Goal: Task Accomplishment & Management: Complete application form

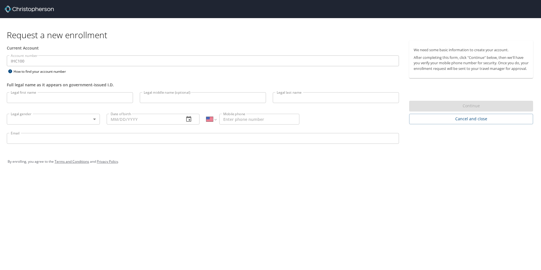
select select "US"
click at [20, 99] on input "Legal first name" at bounding box center [70, 97] width 126 height 11
type input "Lauren"
click at [172, 97] on input "Legal middle name (optional)" at bounding box center [203, 97] width 126 height 11
type input "[PERSON_NAME]"
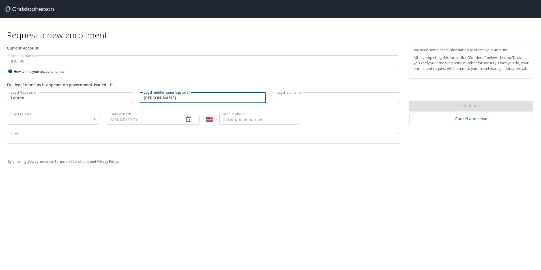
click at [297, 96] on input "Legal last name" at bounding box center [336, 97] width 126 height 11
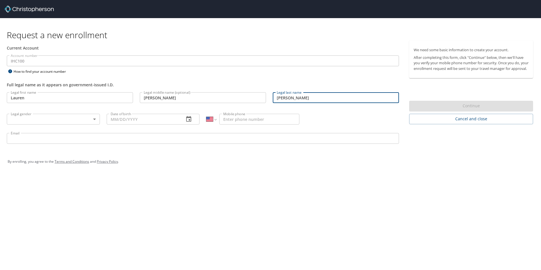
type input "Johnson"
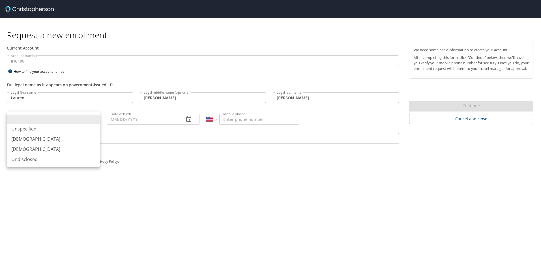
click at [88, 116] on body "Request a new enrollment Current Account Account number IHC100 Account number H…" at bounding box center [270, 135] width 541 height 270
click at [34, 148] on li "Female" at bounding box center [53, 149] width 93 height 10
type input "Female"
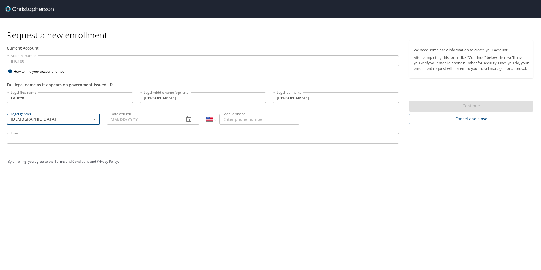
click at [114, 120] on input "Date of birth" at bounding box center [143, 119] width 73 height 11
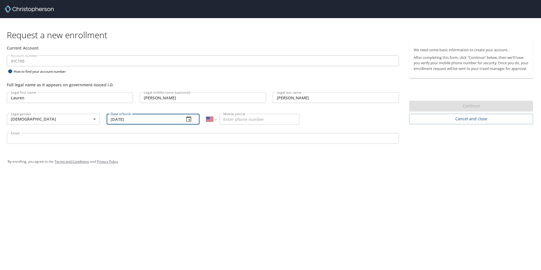
type input "07/04/1998"
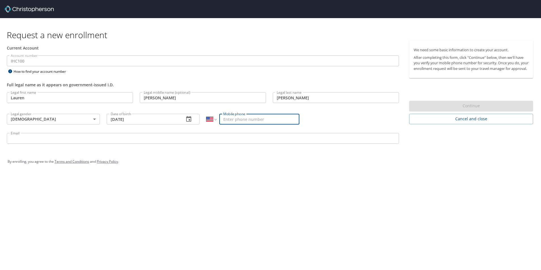
click at [228, 119] on input "Mobile phone" at bounding box center [259, 119] width 80 height 11
type input "(910) 620-4094"
click at [87, 139] on input "Email" at bounding box center [203, 138] width 392 height 11
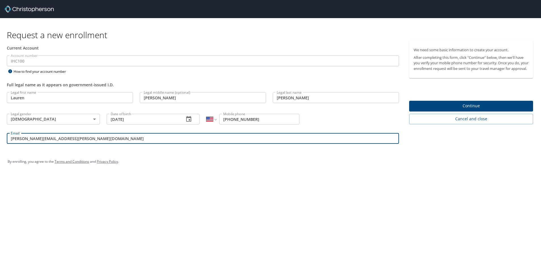
type input "[PERSON_NAME][EMAIL_ADDRESS][PERSON_NAME][DOMAIN_NAME]"
click at [451, 110] on span "Continue" at bounding box center [471, 105] width 115 height 7
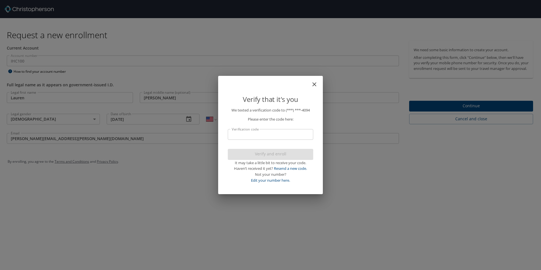
click at [246, 135] on input "Verification code" at bounding box center [271, 134] width 86 height 11
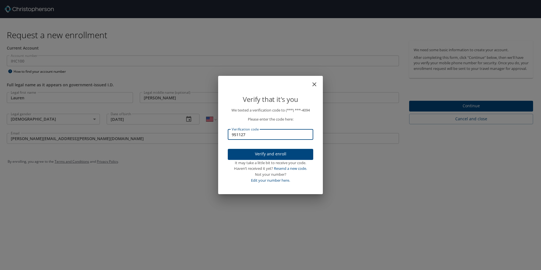
type input "951127"
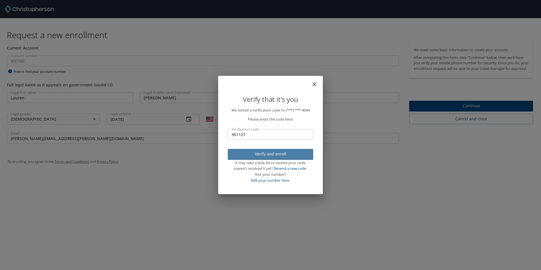
click at [273, 157] on span "Verify and enroll" at bounding box center [270, 154] width 76 height 7
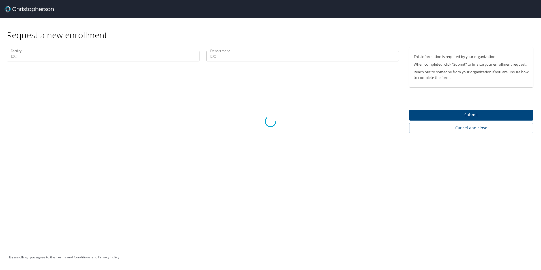
click at [160, 55] on div at bounding box center [270, 121] width 541 height 297
drag, startPoint x: 272, startPoint y: 53, endPoint x: 275, endPoint y: 55, distance: 4.3
click at [272, 53] on div at bounding box center [270, 121] width 541 height 297
click at [475, 112] on div at bounding box center [270, 121] width 541 height 297
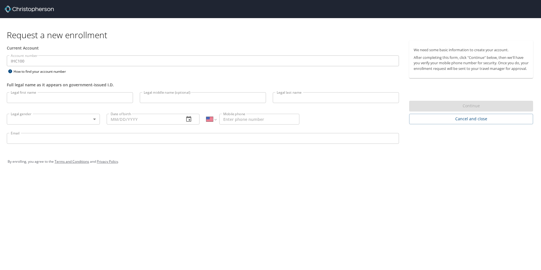
select select "US"
click at [92, 93] on input "Legal first name" at bounding box center [70, 97] width 126 height 11
type input "Lauren"
click at [167, 95] on input "Legal middle name (optional)" at bounding box center [203, 97] width 126 height 11
type input "Spencer"
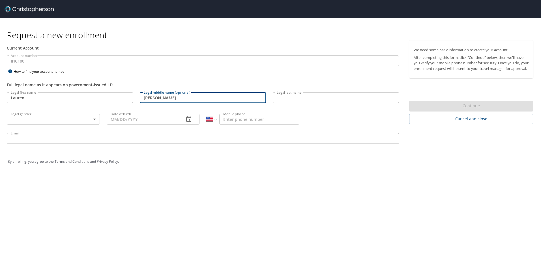
click at [294, 108] on div "Legal last name Legal last name" at bounding box center [336, 98] width 133 height 19
click at [288, 106] on div "Legal last name Legal last name" at bounding box center [336, 98] width 133 height 19
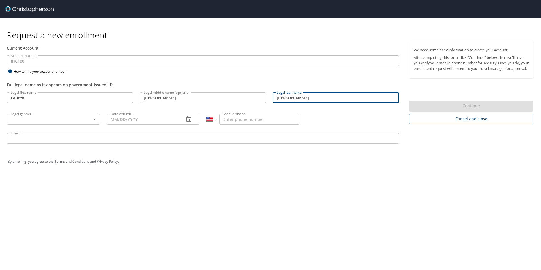
type input "Johnson"
click at [72, 121] on body "Request a new enrollment Current Account Account number IHC100 Account number H…" at bounding box center [270, 135] width 541 height 270
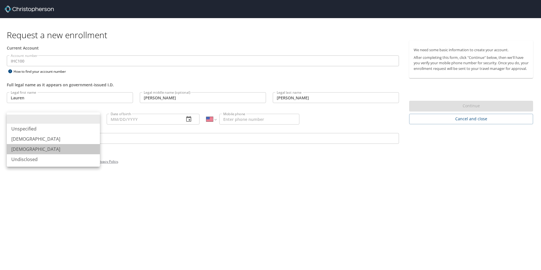
click at [37, 149] on li "Female" at bounding box center [53, 149] width 93 height 10
type input "Female"
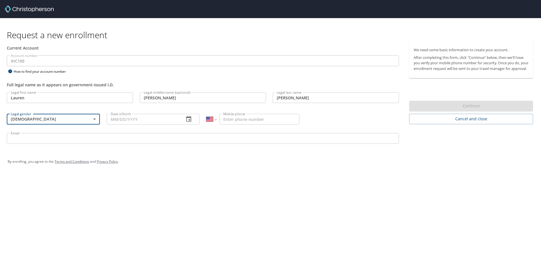
click at [147, 118] on input "Date of birth" at bounding box center [143, 119] width 73 height 11
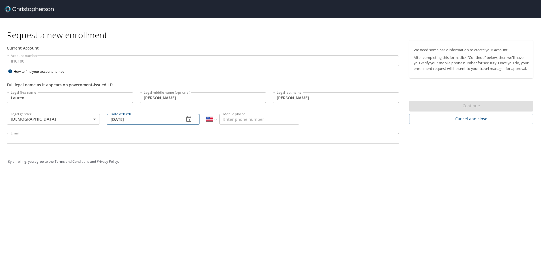
type input "[DATE]"
click at [240, 122] on input "Mobile phone" at bounding box center [259, 119] width 80 height 11
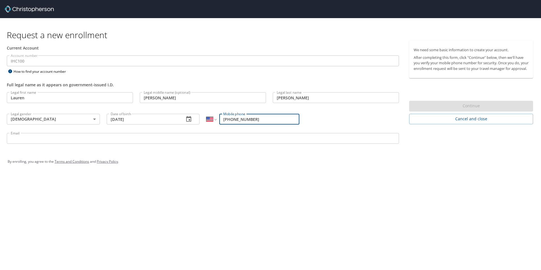
type input "[PHONE_NUMBER]"
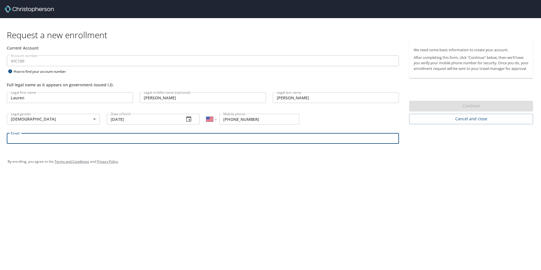
click at [131, 141] on input "Email" at bounding box center [203, 138] width 392 height 11
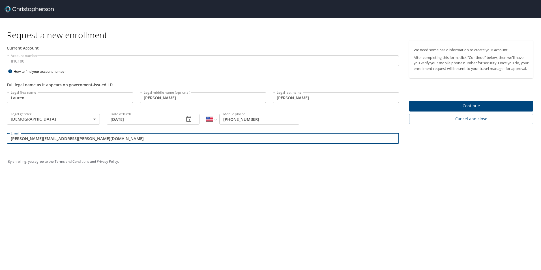
type input "[PERSON_NAME][EMAIL_ADDRESS][PERSON_NAME][DOMAIN_NAME]"
click at [472, 109] on span "Continue" at bounding box center [471, 105] width 115 height 7
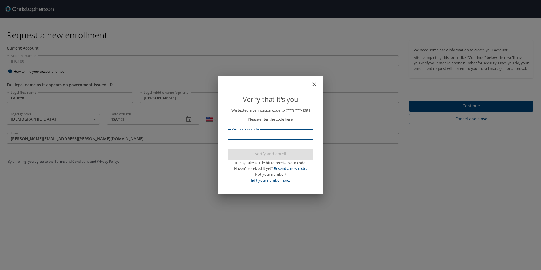
click at [243, 135] on input "Verification code" at bounding box center [271, 134] width 86 height 11
type input "728622"
click at [256, 156] on span "Verify and enroll" at bounding box center [270, 154] width 76 height 7
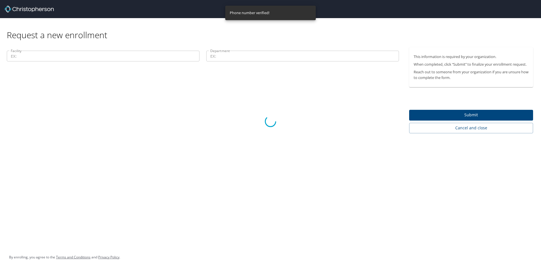
click at [480, 115] on div at bounding box center [270, 121] width 541 height 297
click at [74, 56] on div at bounding box center [270, 121] width 541 height 297
click at [18, 57] on div at bounding box center [270, 121] width 541 height 297
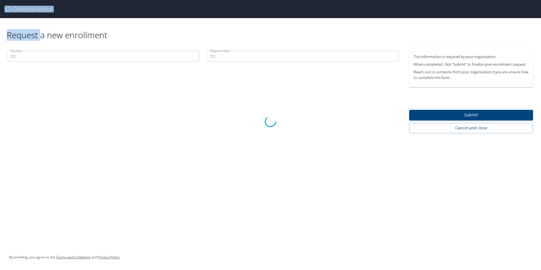
click at [18, 57] on div at bounding box center [270, 121] width 541 height 297
click at [236, 57] on div at bounding box center [270, 121] width 541 height 297
click at [474, 114] on div at bounding box center [270, 121] width 541 height 297
click at [23, 52] on div at bounding box center [270, 121] width 541 height 297
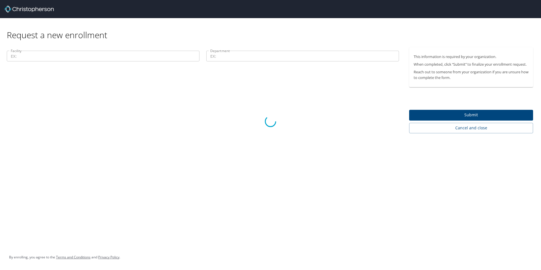
click at [25, 54] on div at bounding box center [270, 121] width 541 height 297
click at [240, 52] on div at bounding box center [270, 121] width 541 height 297
click at [254, 57] on div at bounding box center [270, 121] width 541 height 297
click at [475, 115] on div at bounding box center [270, 121] width 541 height 297
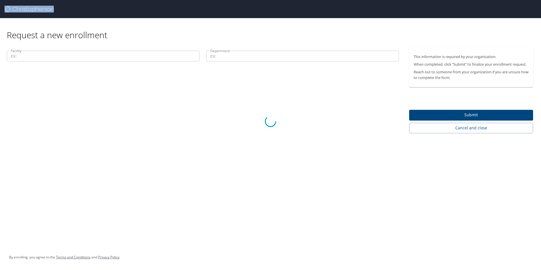
click at [475, 115] on div at bounding box center [270, 121] width 541 height 297
drag, startPoint x: 475, startPoint y: 115, endPoint x: 496, endPoint y: 112, distance: 21.5
click at [496, 112] on div at bounding box center [270, 121] width 541 height 297
click at [480, 116] on div at bounding box center [270, 121] width 541 height 297
drag, startPoint x: 142, startPoint y: 155, endPoint x: 132, endPoint y: 155, distance: 9.9
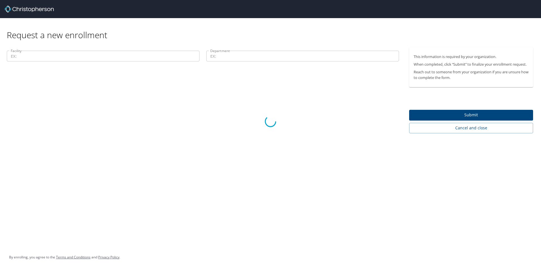
click at [143, 154] on div at bounding box center [270, 121] width 541 height 297
click at [271, 132] on div at bounding box center [270, 121] width 541 height 297
click at [152, 157] on div at bounding box center [270, 121] width 541 height 297
click at [30, 57] on div at bounding box center [270, 121] width 541 height 297
click at [255, 57] on div at bounding box center [270, 121] width 541 height 297
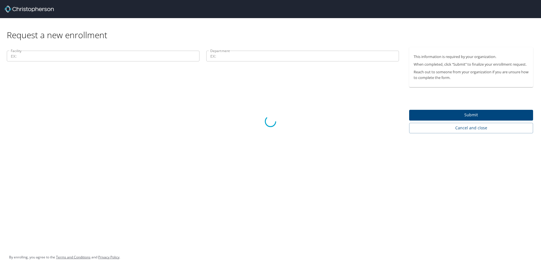
click at [484, 84] on div at bounding box center [270, 121] width 541 height 297
click at [475, 114] on div at bounding box center [270, 121] width 541 height 297
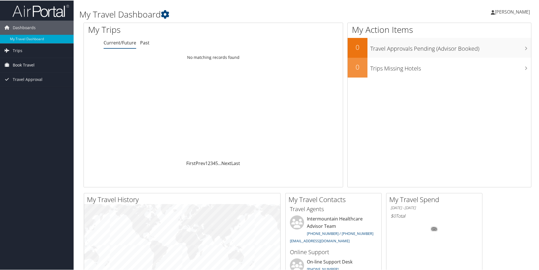
click at [23, 66] on span "Book Travel" at bounding box center [24, 64] width 22 height 14
click at [28, 76] on link "Agent Booking Request" at bounding box center [37, 76] width 74 height 8
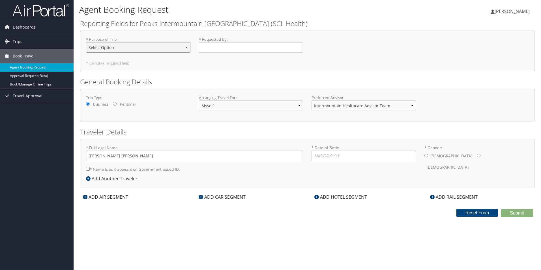
click at [185, 49] on select "Select Option 3rd Party Reimbursable Business CME Conf or Education Groups Pers…" at bounding box center [138, 47] width 104 height 10
select select "Conf or Education"
click at [86, 42] on select "Select Option 3rd Party Reimbursable Business CME Conf or Education Groups Pers…" at bounding box center [138, 47] width 104 height 10
click at [219, 49] on input "* Requested By : Required" at bounding box center [251, 47] width 104 height 10
type input "Self"
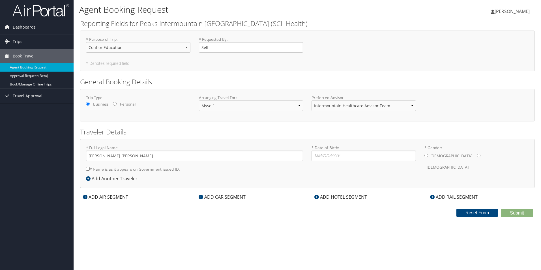
click at [202, 73] on form "Reporting Fields for Peaks Intermountain [GEOGRAPHIC_DATA] (SCL Health) * Purpo…" at bounding box center [307, 118] width 455 height 199
click at [278, 108] on select "Myself Another Traveler Guest Traveler" at bounding box center [251, 106] width 104 height 10
click at [338, 127] on form "Reporting Fields for Peaks Intermountain [GEOGRAPHIC_DATA] (SCL Health) * Purpo…" at bounding box center [307, 118] width 455 height 199
click at [320, 156] on input "* Date of Birth: Invalid Date" at bounding box center [364, 156] width 104 height 10
type input "[DATE]"
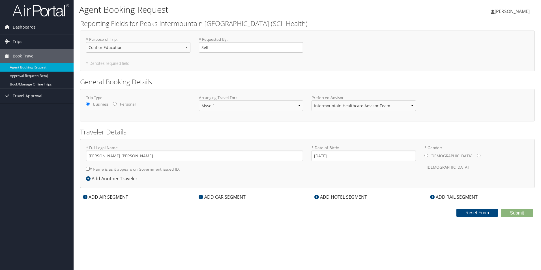
click at [477, 157] on input "* Gender: [DEMOGRAPHIC_DATA] [DEMOGRAPHIC_DATA]" at bounding box center [479, 156] width 4 height 4
radio input "true"
click at [89, 169] on input "* Name is as it appears on Government issued ID." at bounding box center [88, 169] width 4 height 4
checkbox input "true"
click at [104, 198] on div "ADD AIR SEGMENT" at bounding box center [105, 197] width 51 height 7
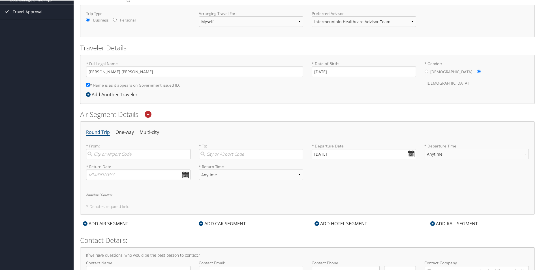
scroll to position [85, 0]
click at [102, 156] on input "search" at bounding box center [138, 153] width 104 height 10
click at [106, 162] on div "[GEOGRAPHIC_DATA] (SLC [US_STATE])" at bounding box center [139, 164] width 97 height 7
click at [106, 159] on input "SLC" at bounding box center [138, 153] width 104 height 10
type input "[GEOGRAPHIC_DATA] (SLC [US_STATE])"
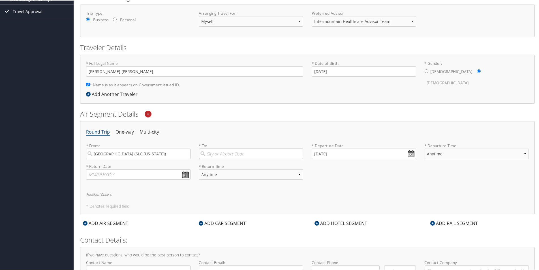
click at [218, 157] on input "search" at bounding box center [251, 153] width 104 height 10
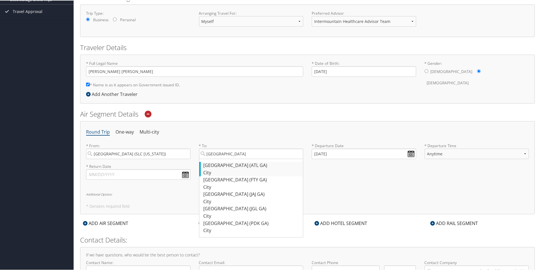
click at [246, 165] on div "[GEOGRAPHIC_DATA] ([GEOGRAPHIC_DATA] [GEOGRAPHIC_DATA])" at bounding box center [252, 164] width 97 height 7
click at [246, 159] on input "[GEOGRAPHIC_DATA]" at bounding box center [251, 153] width 104 height 10
type input "[GEOGRAPHIC_DATA] ([GEOGRAPHIC_DATA] [GEOGRAPHIC_DATA])"
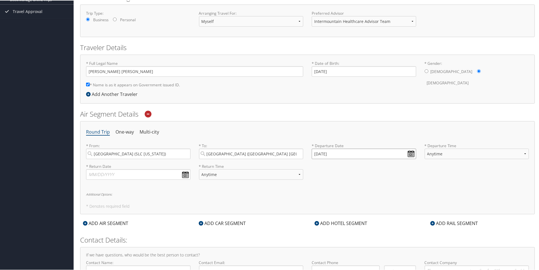
click at [408, 153] on input "[DATE]" at bounding box center [364, 153] width 104 height 10
click at [355, 163] on th "[DATE]" at bounding box center [343, 167] width 40 height 8
click at [341, 168] on th "[DATE]" at bounding box center [343, 167] width 40 height 8
click at [364, 166] on th at bounding box center [368, 167] width 8 height 8
click at [328, 223] on td "1" at bounding box center [327, 224] width 8 height 8
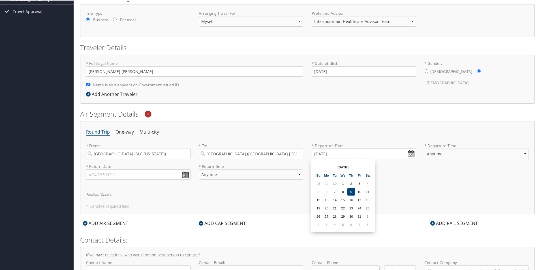
click at [414, 149] on input "[DATE]" at bounding box center [364, 153] width 104 height 10
click at [335, 155] on input "[DATE]" at bounding box center [364, 153] width 104 height 10
drag, startPoint x: 335, startPoint y: 153, endPoint x: 314, endPoint y: 154, distance: 21.0
click at [314, 154] on input "[DATE]" at bounding box center [364, 153] width 104 height 10
drag, startPoint x: 339, startPoint y: 150, endPoint x: 284, endPoint y: 151, distance: 54.6
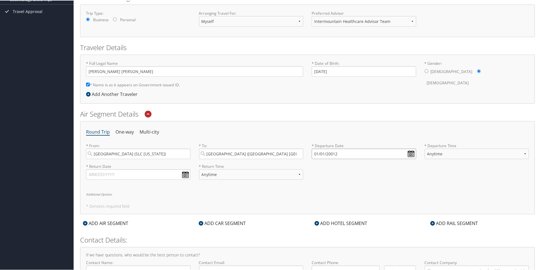
click at [284, 151] on div "* From: [GEOGRAPHIC_DATA] ([GEOGRAPHIC_DATA] [US_STATE]) Required * To: [GEOGRA…" at bounding box center [307, 152] width 451 height 21
click at [315, 153] on input "[DATE]" at bounding box center [364, 153] width 104 height 10
click at [341, 151] on input "Invalid date" at bounding box center [364, 153] width 104 height 10
click at [327, 151] on input "Invalid date" at bounding box center [364, 153] width 104 height 10
click at [339, 154] on input "Invalid date" at bounding box center [364, 153] width 104 height 10
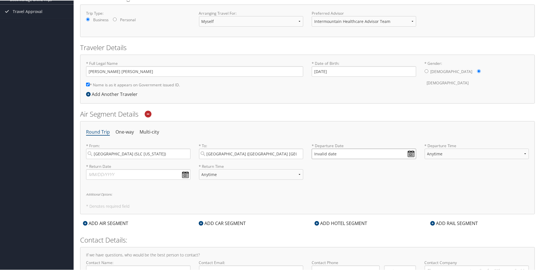
click at [319, 153] on input "Invalid date" at bounding box center [364, 153] width 104 height 10
click at [314, 153] on input "Invalid date" at bounding box center [364, 153] width 104 height 10
type input "Invalid date"
drag, startPoint x: 330, startPoint y: 151, endPoint x: 333, endPoint y: 154, distance: 4.2
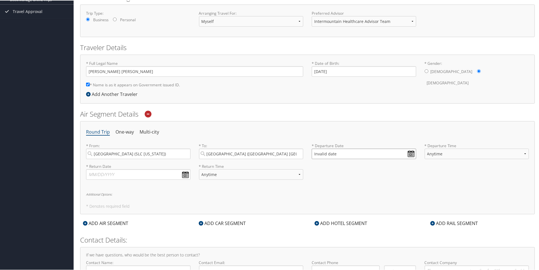
click at [330, 151] on input "Invalid date" at bounding box center [364, 153] width 104 height 10
click at [333, 154] on input "Invalid date" at bounding box center [364, 153] width 104 height 10
click at [319, 152] on input "01/01/20012" at bounding box center [364, 153] width 104 height 10
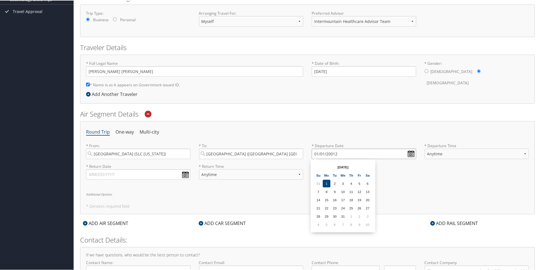
click at [318, 154] on input "01/01/20012" at bounding box center [364, 153] width 104 height 10
click at [320, 157] on input "Invalid date" at bounding box center [364, 153] width 104 height 10
click at [343, 151] on input "Invalid date" at bounding box center [364, 153] width 104 height 10
drag, startPoint x: 323, startPoint y: 151, endPoint x: 305, endPoint y: 155, distance: 17.5
click at [305, 155] on div "* From: [GEOGRAPHIC_DATA] (SLC [US_STATE]) Required * To: [GEOGRAPHIC_DATA] (AT…" at bounding box center [307, 152] width 451 height 21
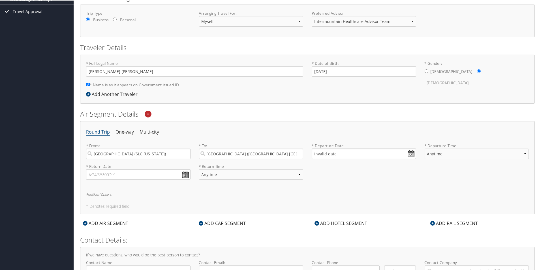
type input "Invalid date"
click at [340, 154] on input "Invalid date" at bounding box center [364, 153] width 104 height 10
drag, startPoint x: 341, startPoint y: 154, endPoint x: 253, endPoint y: 159, distance: 87.4
click at [253, 159] on div "* From: [GEOGRAPHIC_DATA] (SLC [US_STATE]) Required * To: [GEOGRAPHIC_DATA] (AT…" at bounding box center [307, 152] width 451 height 21
click at [409, 153] on input "text" at bounding box center [364, 153] width 104 height 10
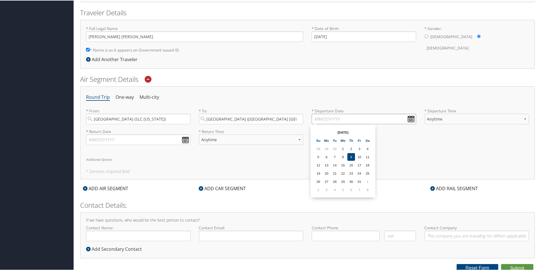
scroll to position [122, 0]
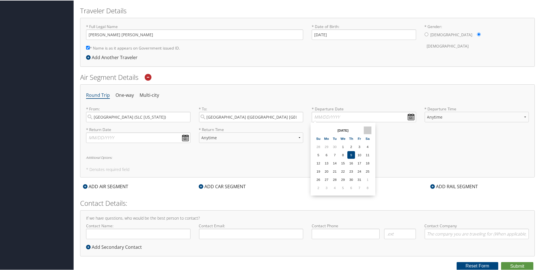
click at [369, 129] on th at bounding box center [368, 130] width 8 height 8
click at [359, 146] on td "5" at bounding box center [360, 146] width 8 height 8
type input "[DATE]"
click at [450, 117] on select "Anytime Early Morning (5AM-7AM) Morning (7AM-12PM) Afternoon (12PM-5PM) Evening…" at bounding box center [477, 116] width 104 height 10
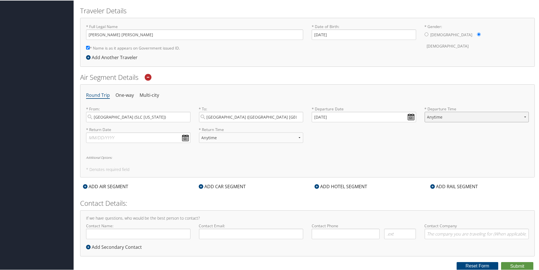
select select "5AM-7AM"
click at [425, 111] on select "Anytime Early Morning (5AM-7AM) Morning (7AM-12PM) Afternoon (12PM-5PM) Evening…" at bounding box center [477, 116] width 104 height 10
click at [312, 148] on div "Round Trip One-way Multi-city * From: [GEOGRAPHIC_DATA] ([GEOGRAPHIC_DATA] [US_…" at bounding box center [307, 130] width 455 height 93
click at [186, 138] on input "text" at bounding box center [138, 137] width 104 height 10
click at [141, 148] on th at bounding box center [143, 151] width 8 height 8
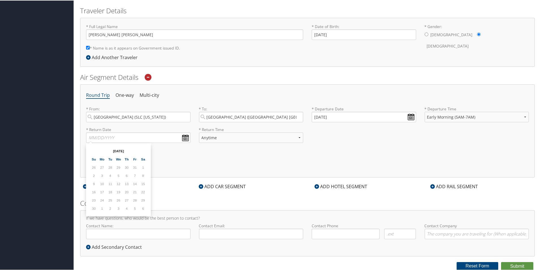
click at [141, 148] on th at bounding box center [143, 151] width 8 height 8
click at [109, 175] on td "9" at bounding box center [110, 175] width 8 height 8
type input "[DATE]"
click at [293, 135] on select "Anytime Early Morning (5AM-7AM) Morning (7AM-12PM) Afternoon (12PM-5PM) Evening…" at bounding box center [251, 137] width 104 height 10
select select "5PM-10PM"
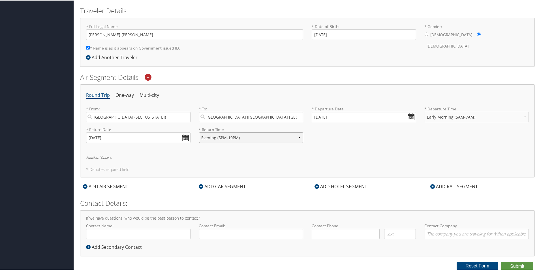
click at [199, 132] on select "Anytime Early Morning (5AM-7AM) Morning (7AM-12PM) Afternoon (12PM-5PM) Evening…" at bounding box center [251, 137] width 104 height 10
click at [191, 163] on div "Round Trip One-way Multi-city * From: [GEOGRAPHIC_DATA] ([GEOGRAPHIC_DATA] [US_…" at bounding box center [307, 130] width 455 height 93
click at [120, 234] on input "Contact Name:" at bounding box center [138, 233] width 104 height 10
type input "[PERSON_NAME]"
click at [215, 236] on input "Contact Email:" at bounding box center [251, 233] width 104 height 10
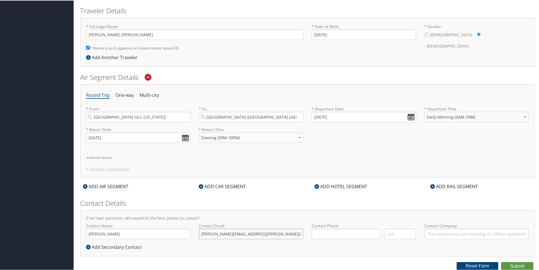
type input "[PERSON_NAME][EMAIL_ADDRESS][PERSON_NAME][DOMAIN_NAME]"
click at [367, 233] on input "( ) -" at bounding box center [346, 233] width 68 height 10
type input "[PHONE_NUMBER]"
click at [523, 263] on button "Submit" at bounding box center [517, 266] width 32 height 8
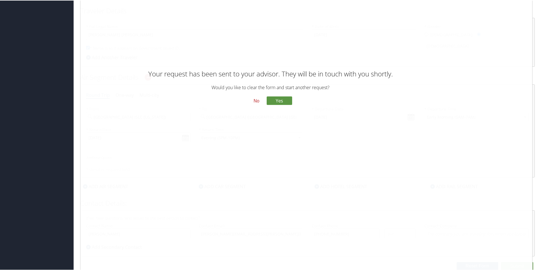
click at [255, 102] on button "No" at bounding box center [256, 101] width 15 height 10
